Goal: Information Seeking & Learning: Learn about a topic

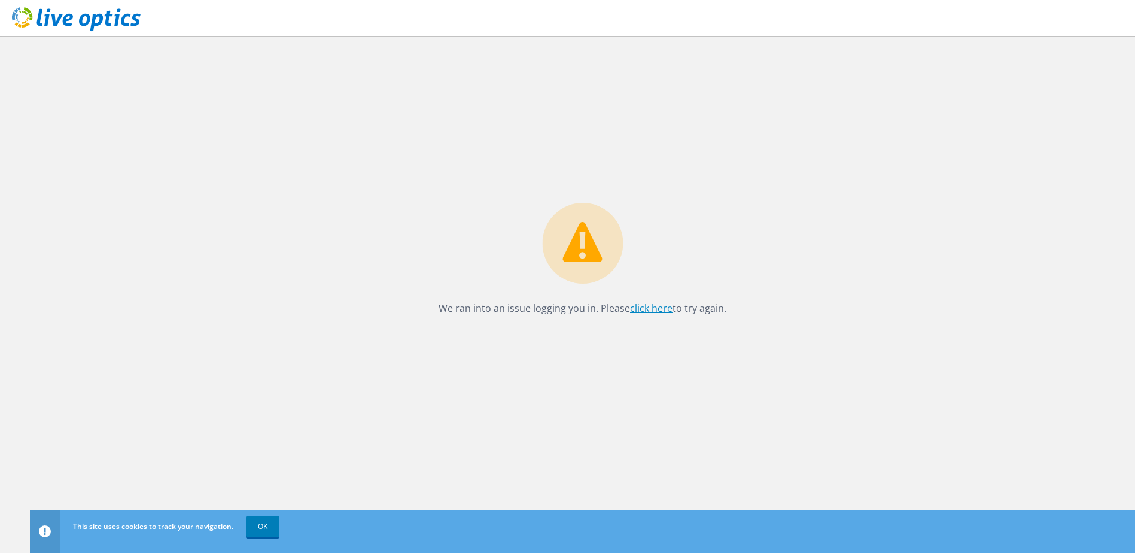
click at [648, 308] on link "click here" at bounding box center [651, 308] width 42 height 13
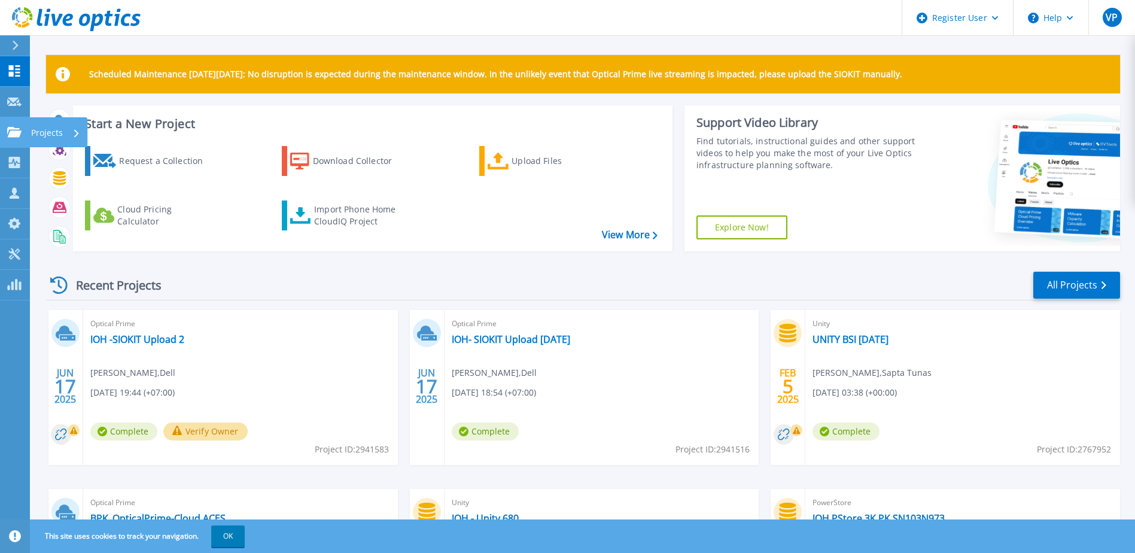
click at [9, 132] on icon at bounding box center [14, 132] width 14 height 10
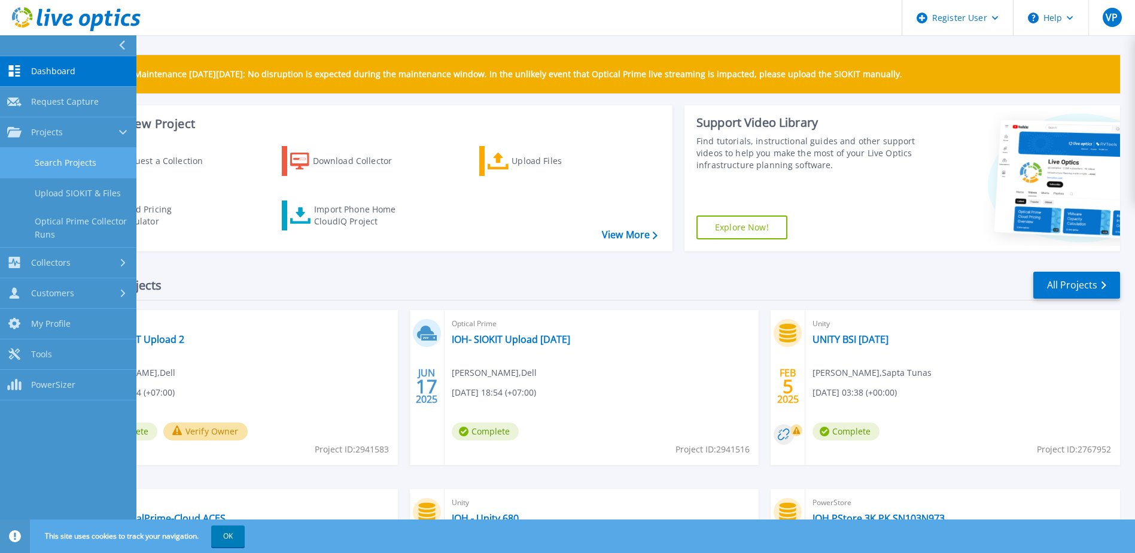
click at [103, 154] on link "Search Projects" at bounding box center [68, 163] width 136 height 31
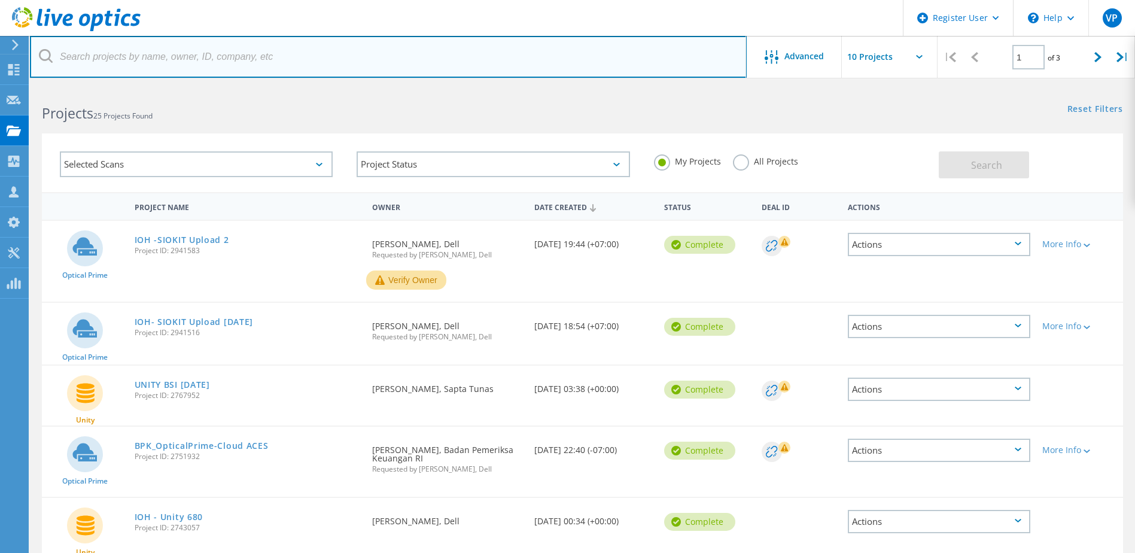
click at [319, 56] on input "text" at bounding box center [388, 57] width 717 height 42
paste input "3053550"
type input "3053550"
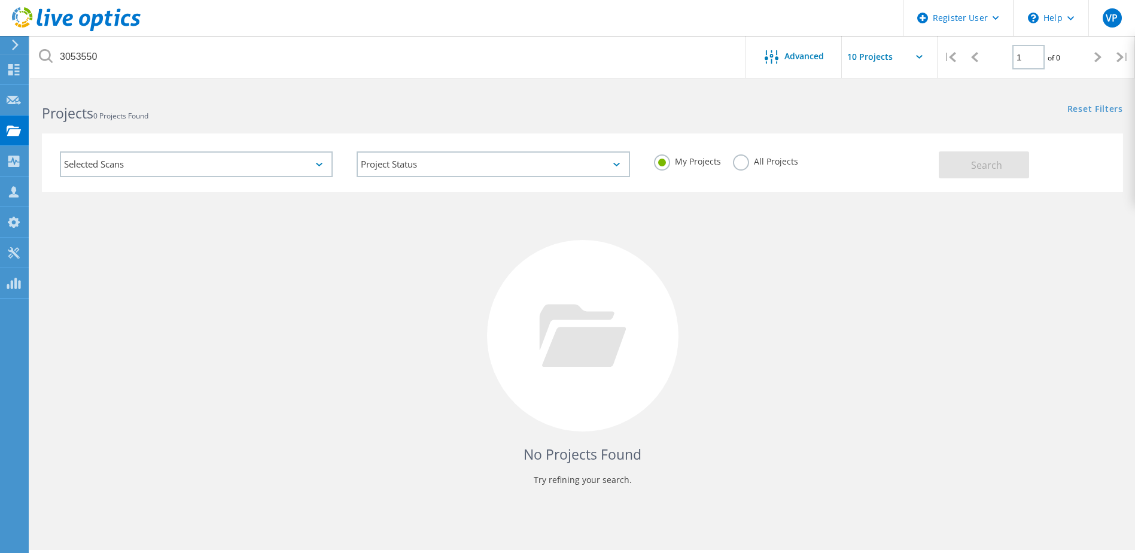
click at [744, 165] on label "All Projects" at bounding box center [765, 159] width 65 height 11
click at [0, 0] on input "All Projects" at bounding box center [0, 0] width 0 height 0
click at [1006, 171] on button "Search" at bounding box center [984, 164] width 90 height 27
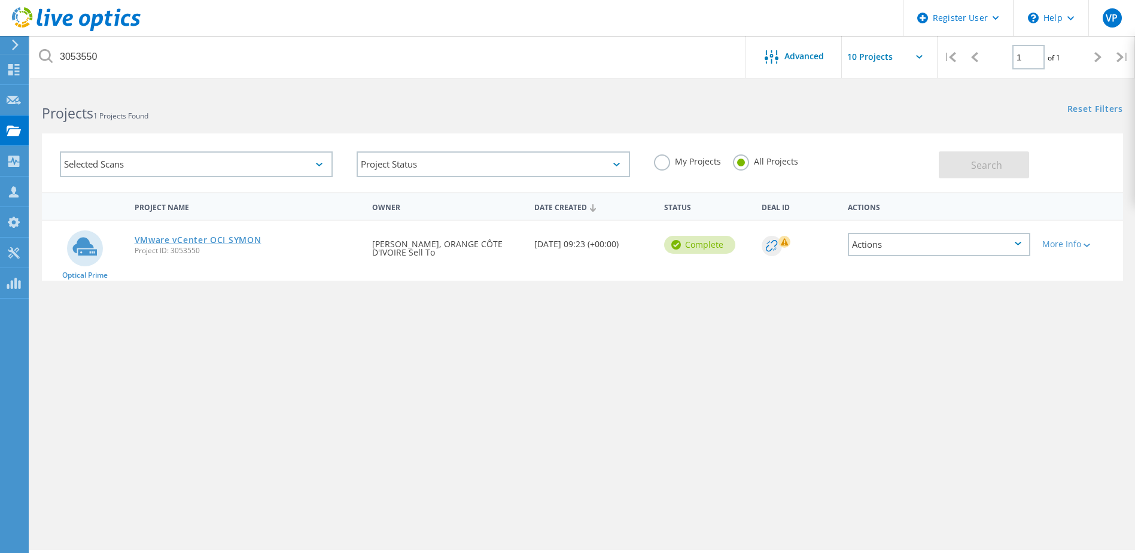
click at [236, 236] on link "VMware vCenter OCI SYMON" at bounding box center [198, 240] width 127 height 8
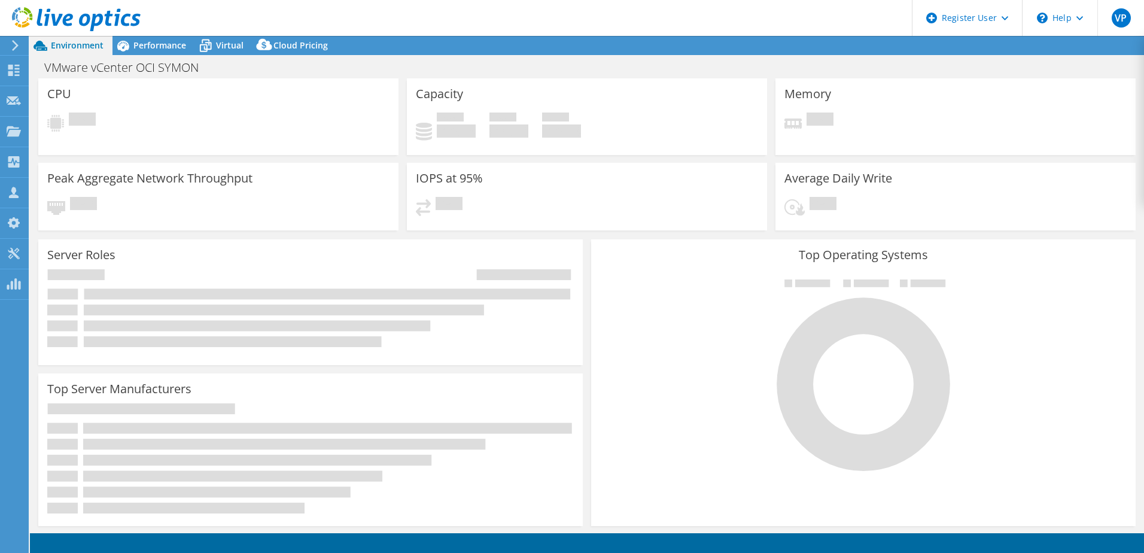
select select "USD"
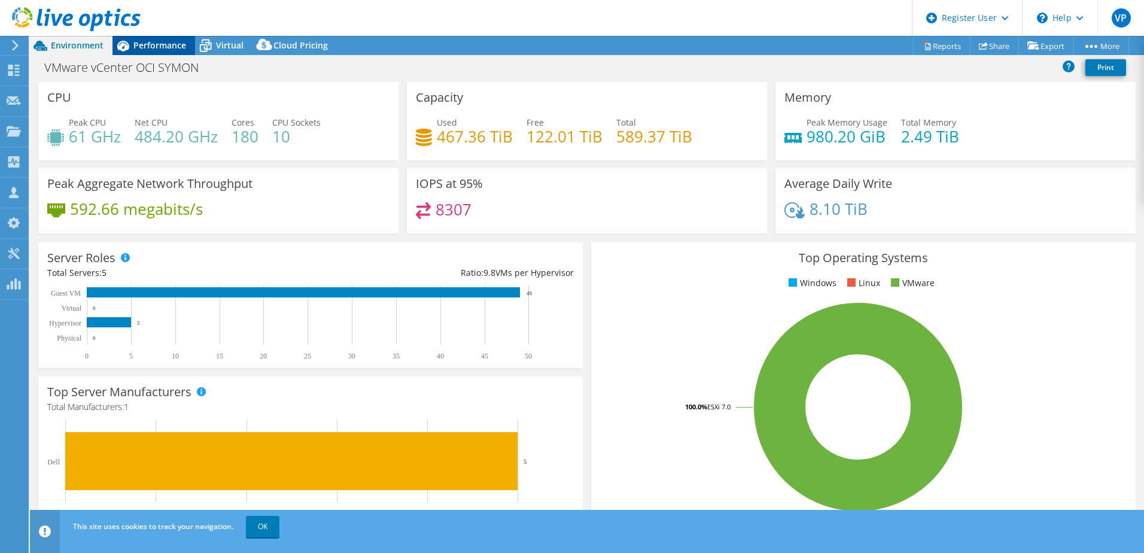
click at [162, 51] on div "Performance" at bounding box center [153, 45] width 83 height 19
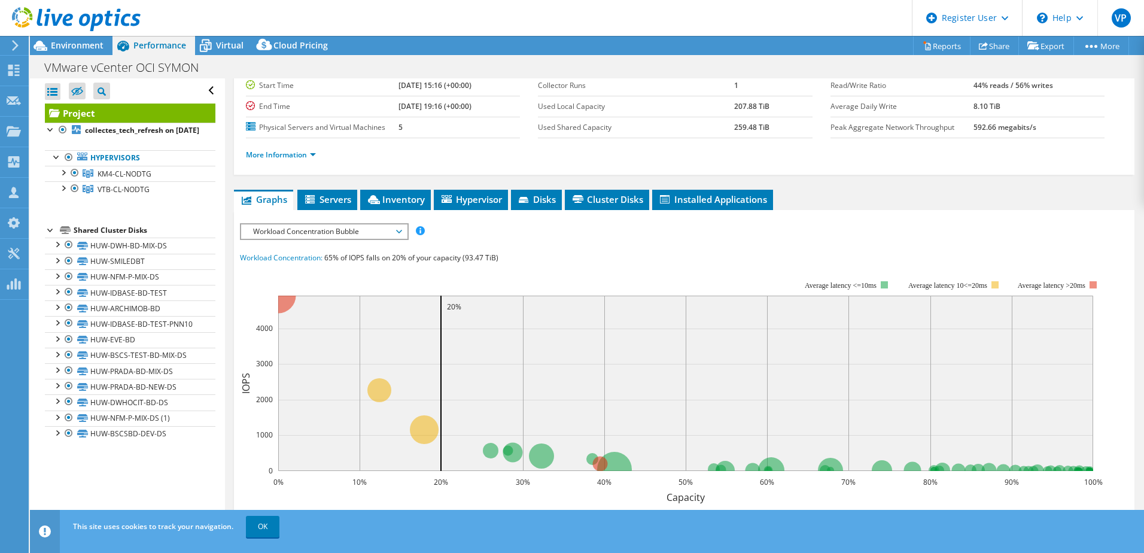
scroll to position [101, 0]
click at [528, 192] on li "Disks" at bounding box center [536, 200] width 51 height 20
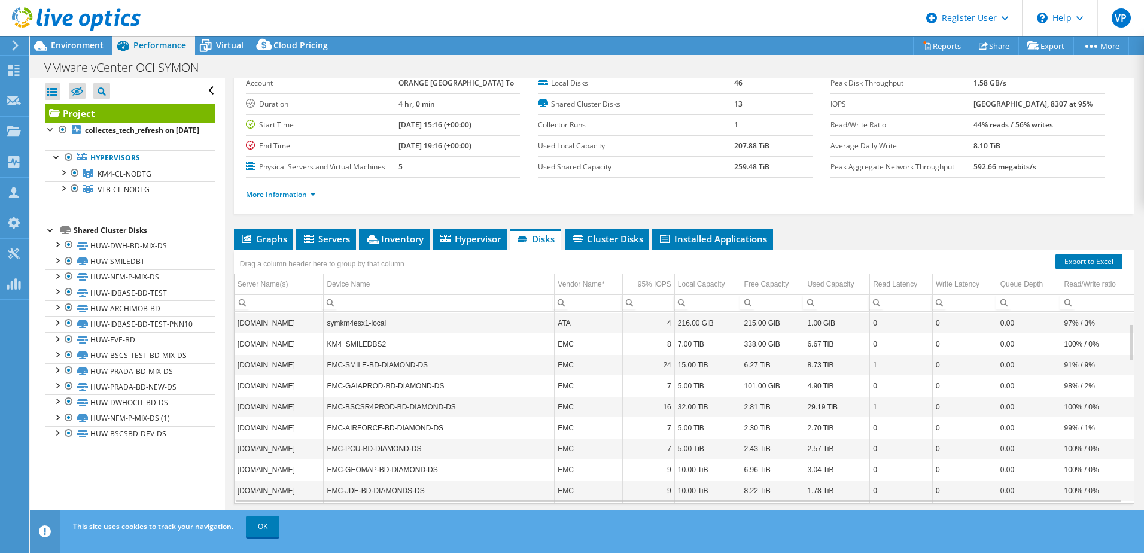
scroll to position [0, 0]
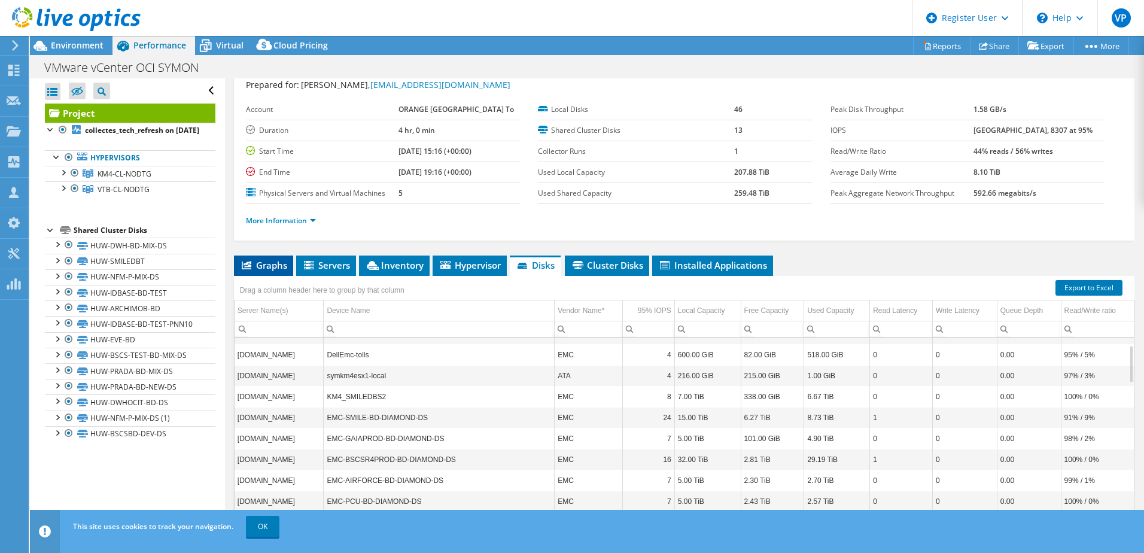
click at [270, 264] on span "Graphs" at bounding box center [263, 265] width 47 height 12
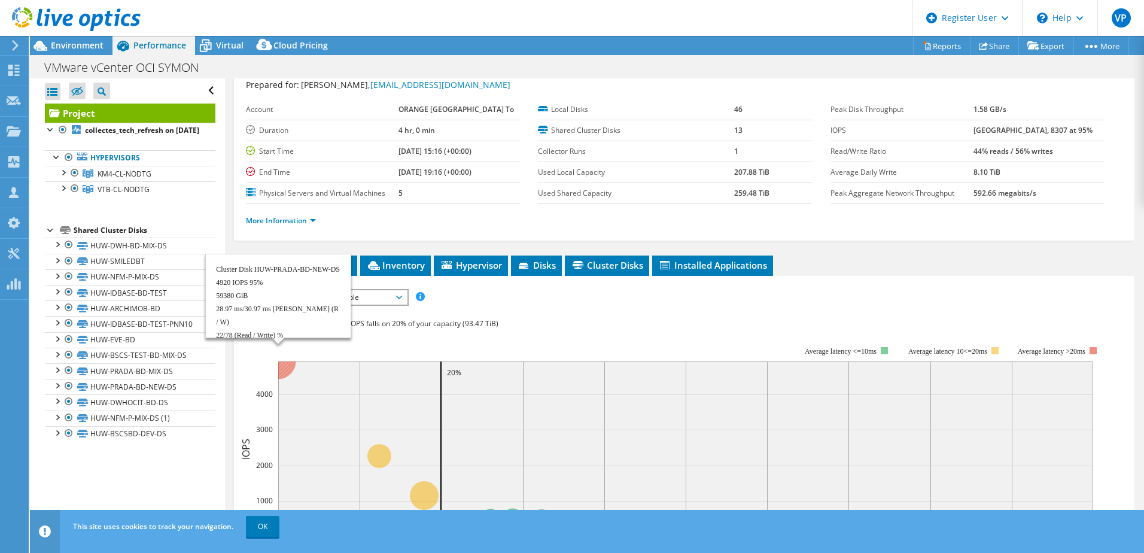
click at [285, 370] on circle at bounding box center [277, 360] width 35 height 35
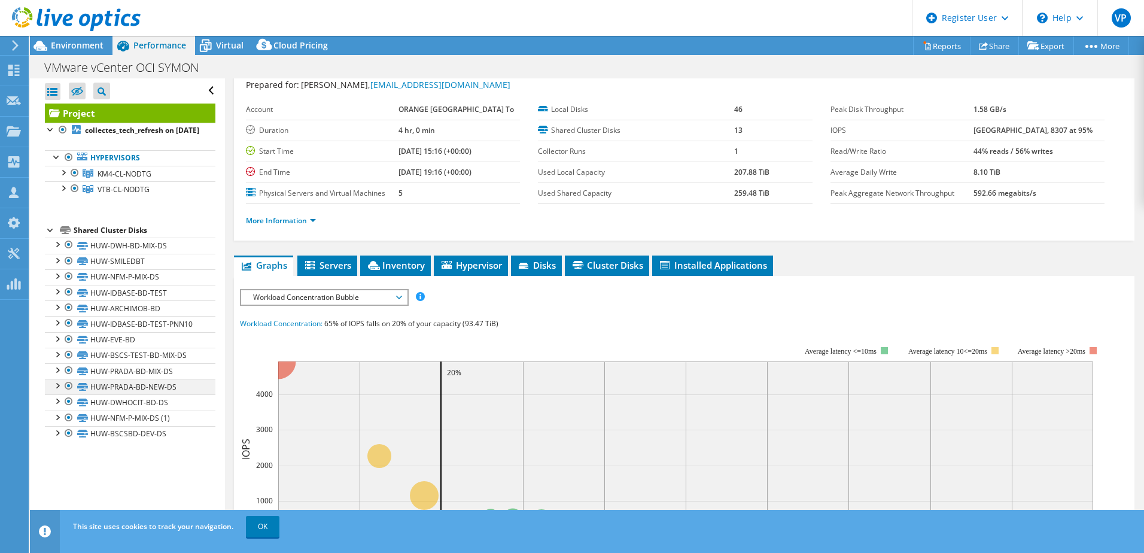
click at [58, 391] on div at bounding box center [57, 385] width 12 height 12
click at [54, 391] on div at bounding box center [57, 385] width 12 height 12
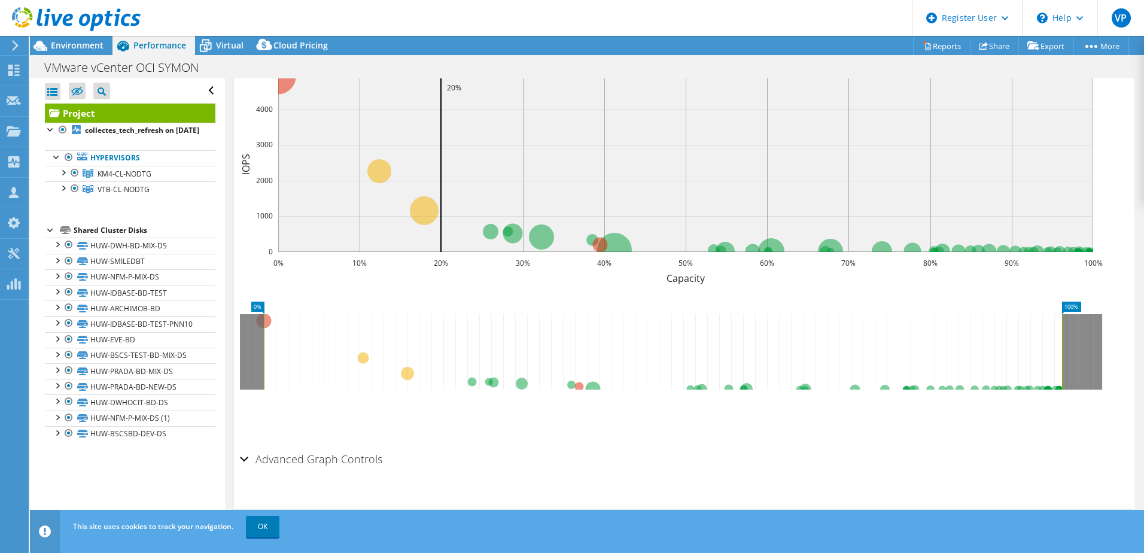
scroll to position [318, 0]
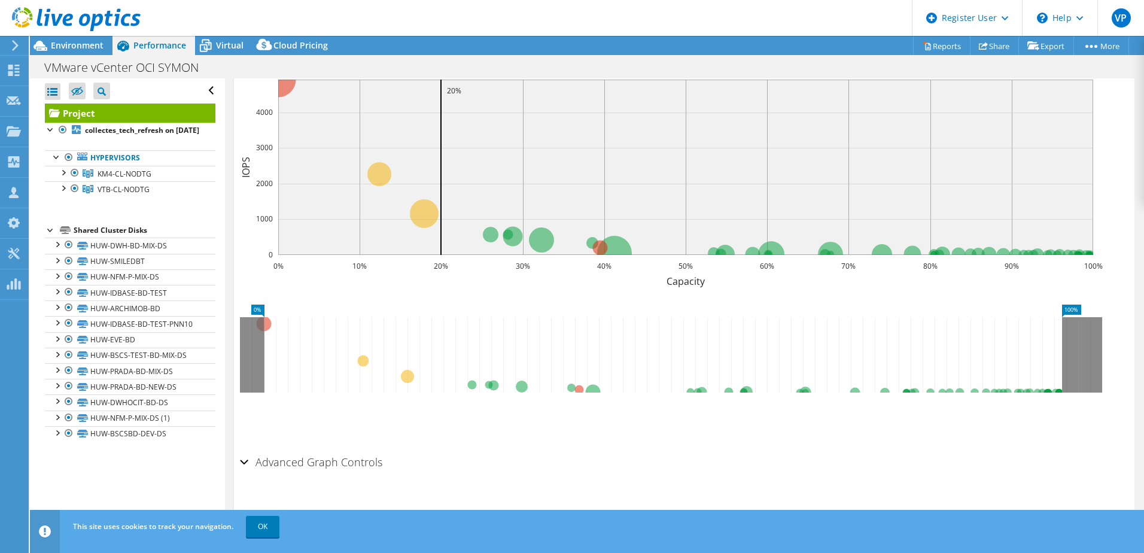
click at [243, 461] on div "Advanced Graph Controls" at bounding box center [684, 463] width 888 height 26
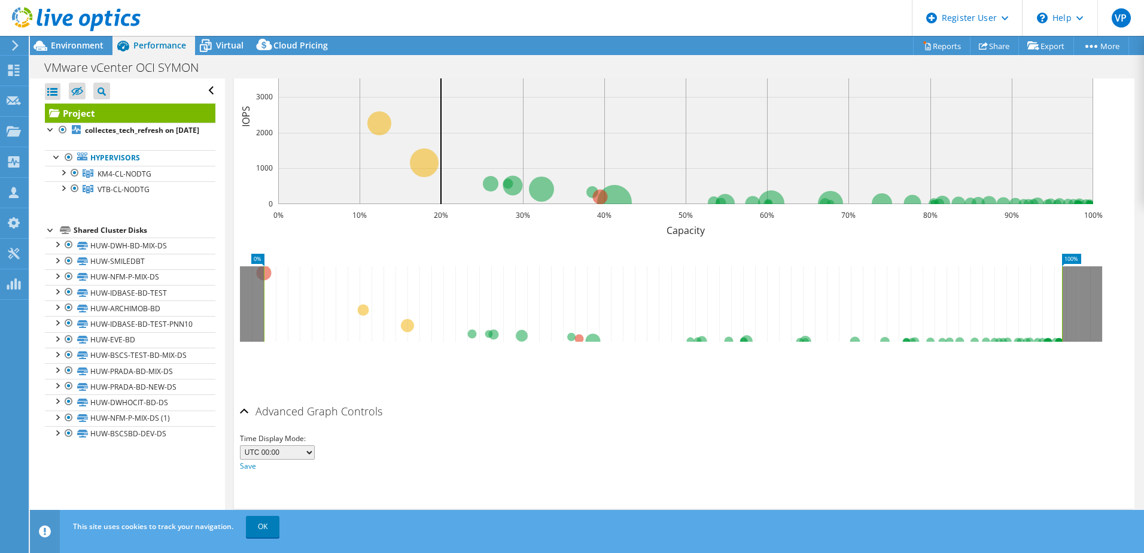
click at [303, 453] on select "UTC-12:00 UTC-11:00 UTC-10:00 UTC-09:30 UTC-09:00 UTC-08:00 UTC-07:00 UTC-06:00…" at bounding box center [277, 452] width 75 height 14
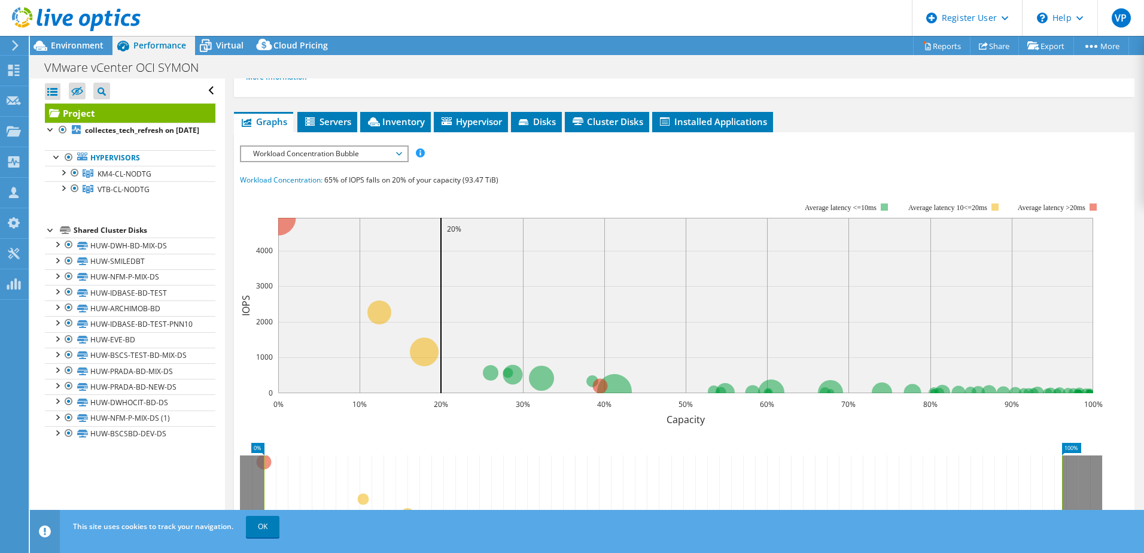
scroll to position [0, 0]
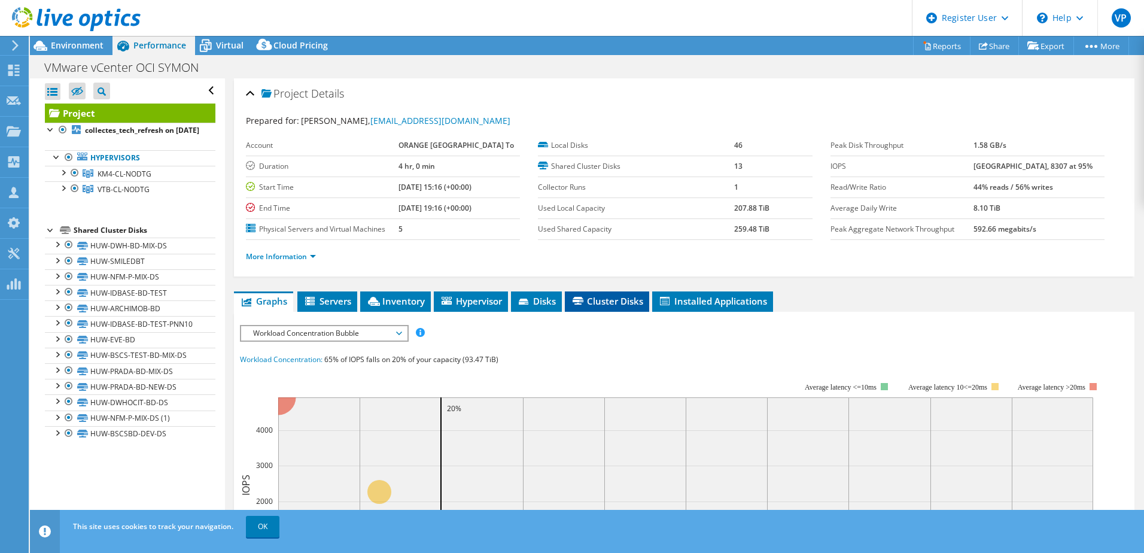
click at [587, 297] on span "Cluster Disks" at bounding box center [607, 301] width 72 height 12
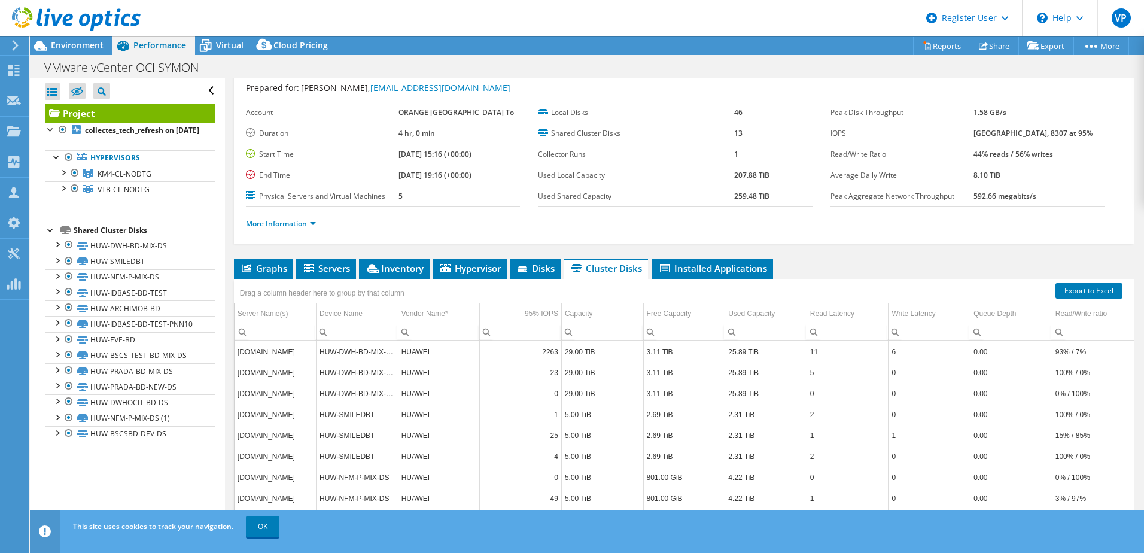
scroll to position [82, 0]
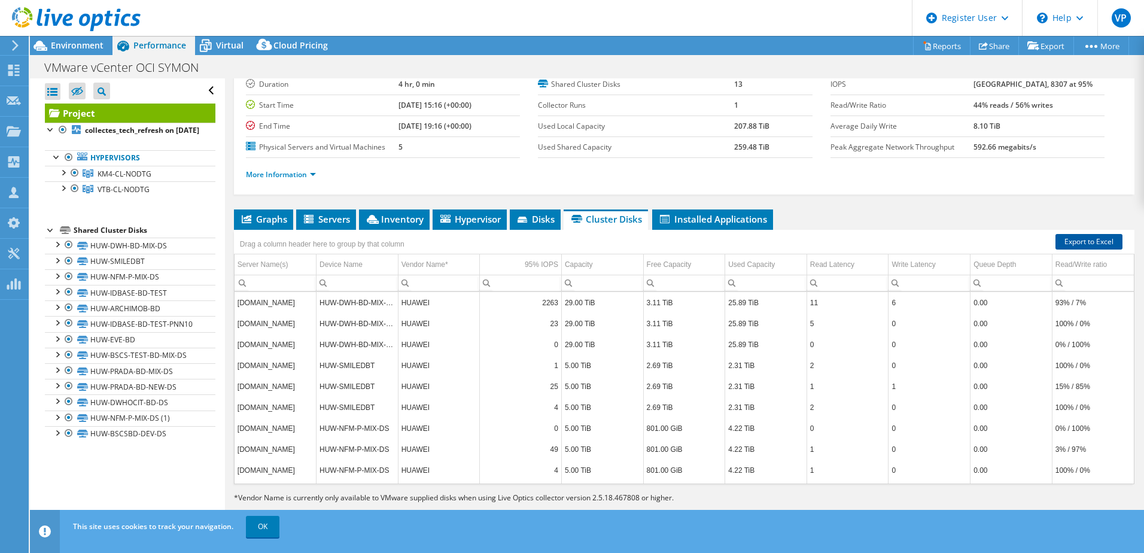
click at [1092, 239] on link "Export to Excel" at bounding box center [1088, 242] width 67 height 16
click at [278, 210] on li "Graphs" at bounding box center [263, 219] width 59 height 20
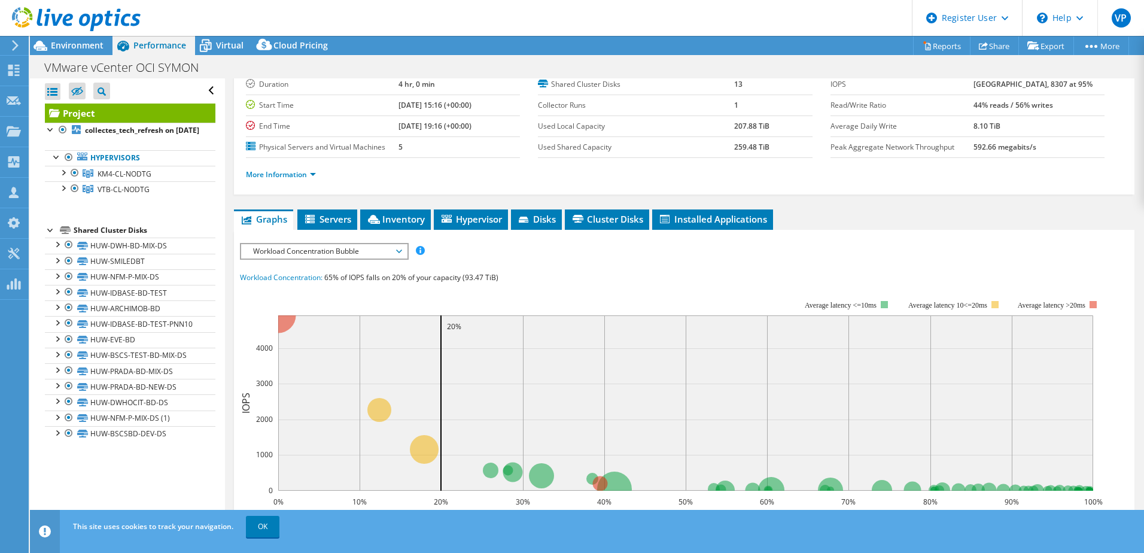
scroll to position [206, 0]
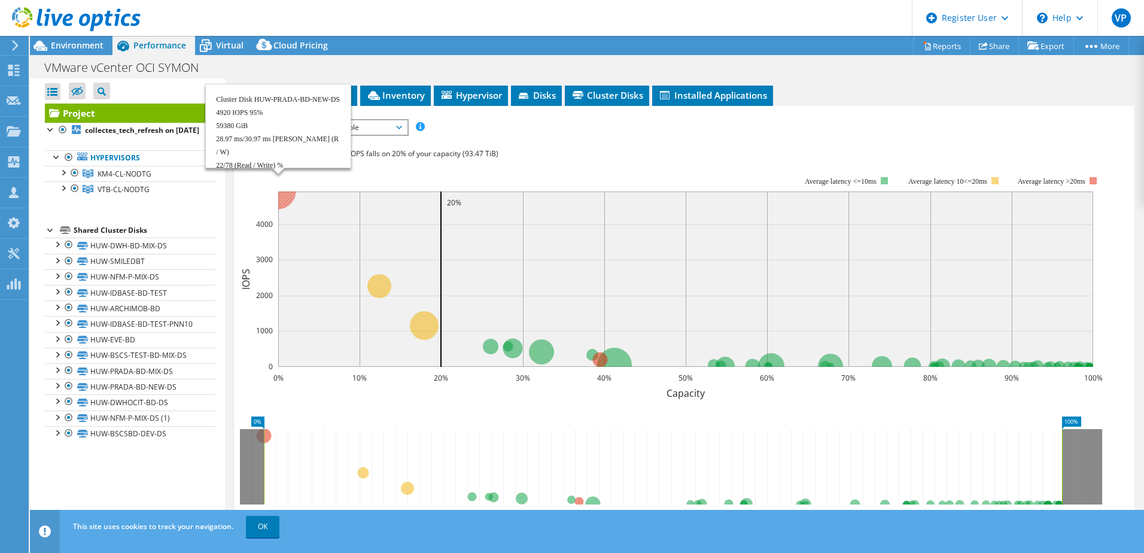
click at [280, 195] on circle at bounding box center [277, 190] width 35 height 35
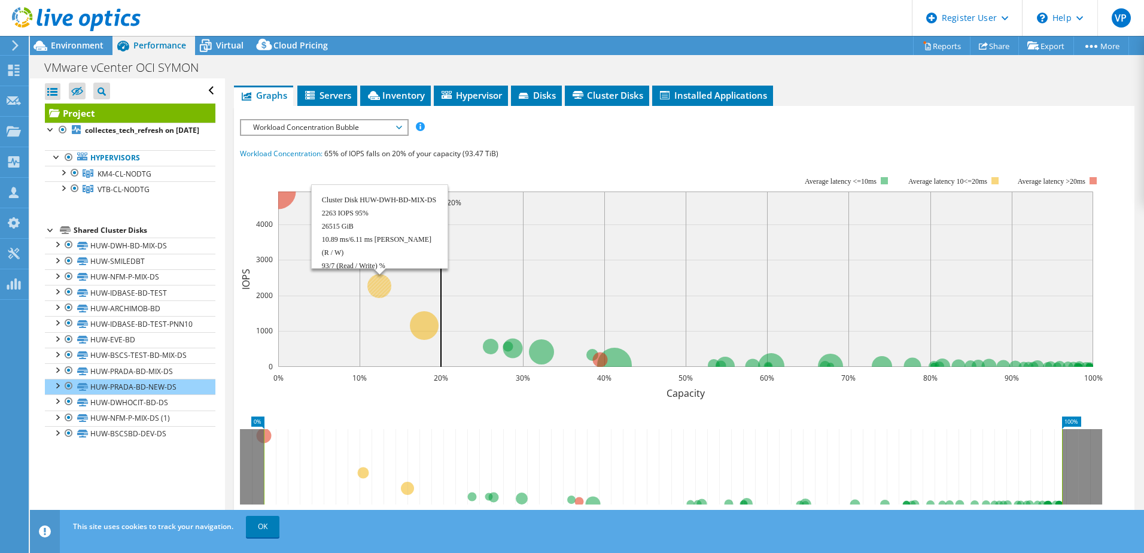
click at [377, 285] on circle at bounding box center [379, 286] width 24 height 24
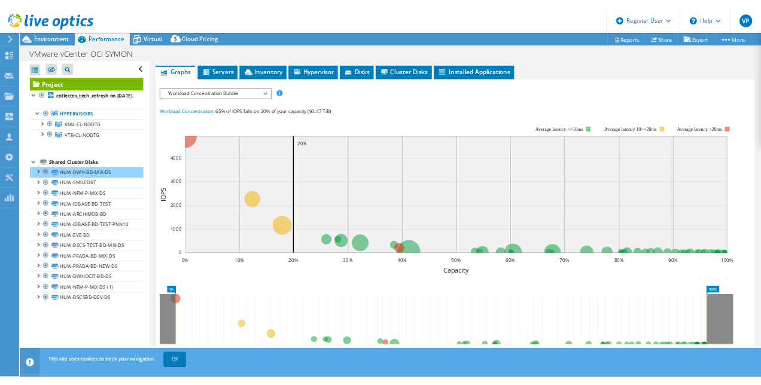
scroll to position [0, 0]
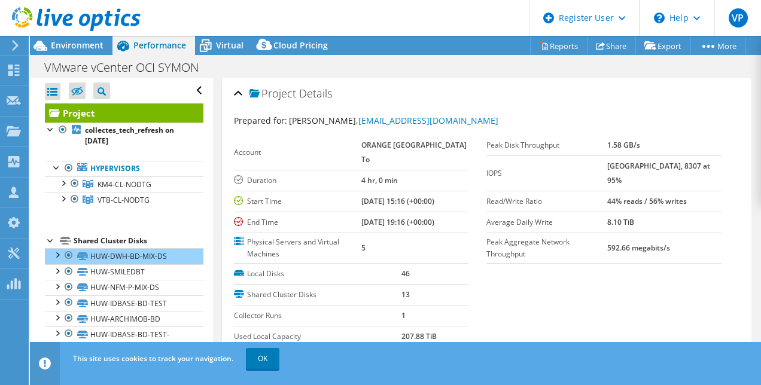
drag, startPoint x: 615, startPoint y: 162, endPoint x: 634, endPoint y: 165, distance: 19.4
click at [634, 165] on tr "IOPS 10497 at [GEOGRAPHIC_DATA], 8307 at 95%" at bounding box center [603, 173] width 235 height 35
drag, startPoint x: 634, startPoint y: 165, endPoint x: 668, endPoint y: 163, distance: 33.6
click at [668, 163] on b "[GEOGRAPHIC_DATA], 8307 at 95%" at bounding box center [658, 173] width 103 height 25
click at [671, 163] on b "[GEOGRAPHIC_DATA], 8307 at 95%" at bounding box center [658, 173] width 103 height 25
